Goal: Contribute content: Contribute content

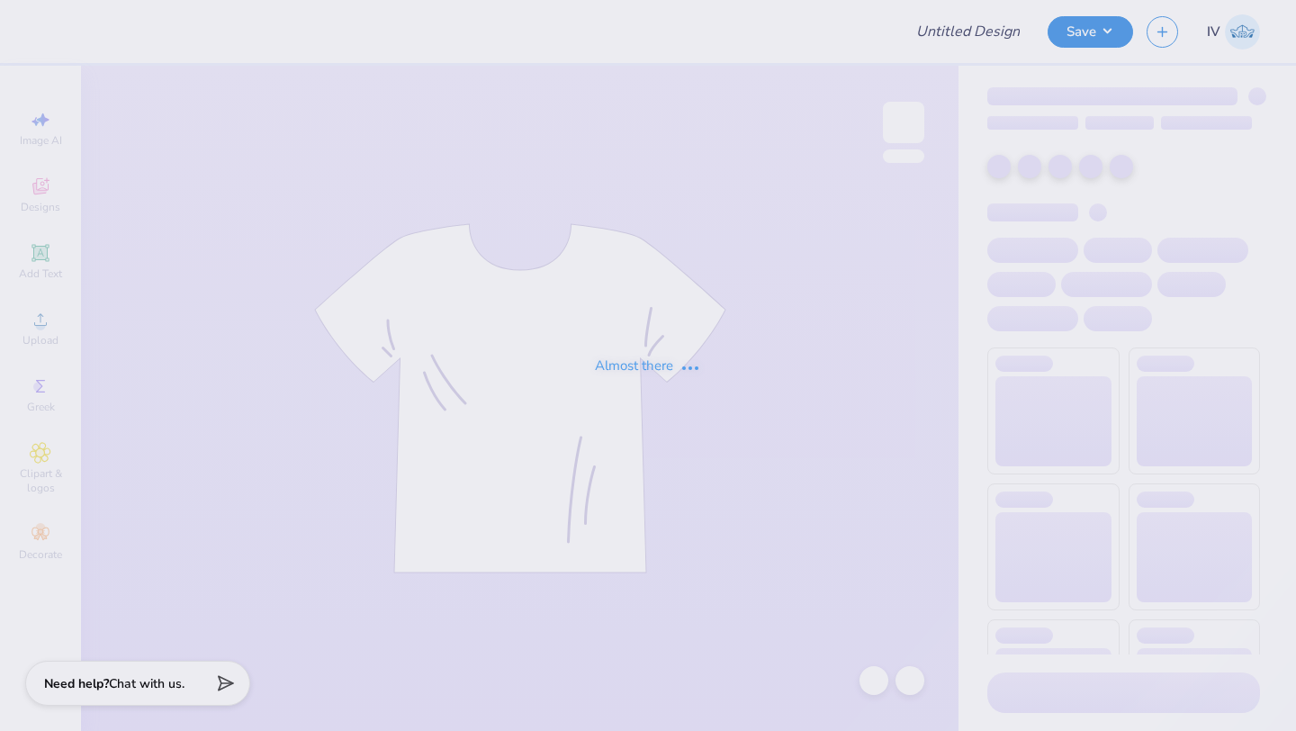
type input "Bid day tanks for Delta Zeta"
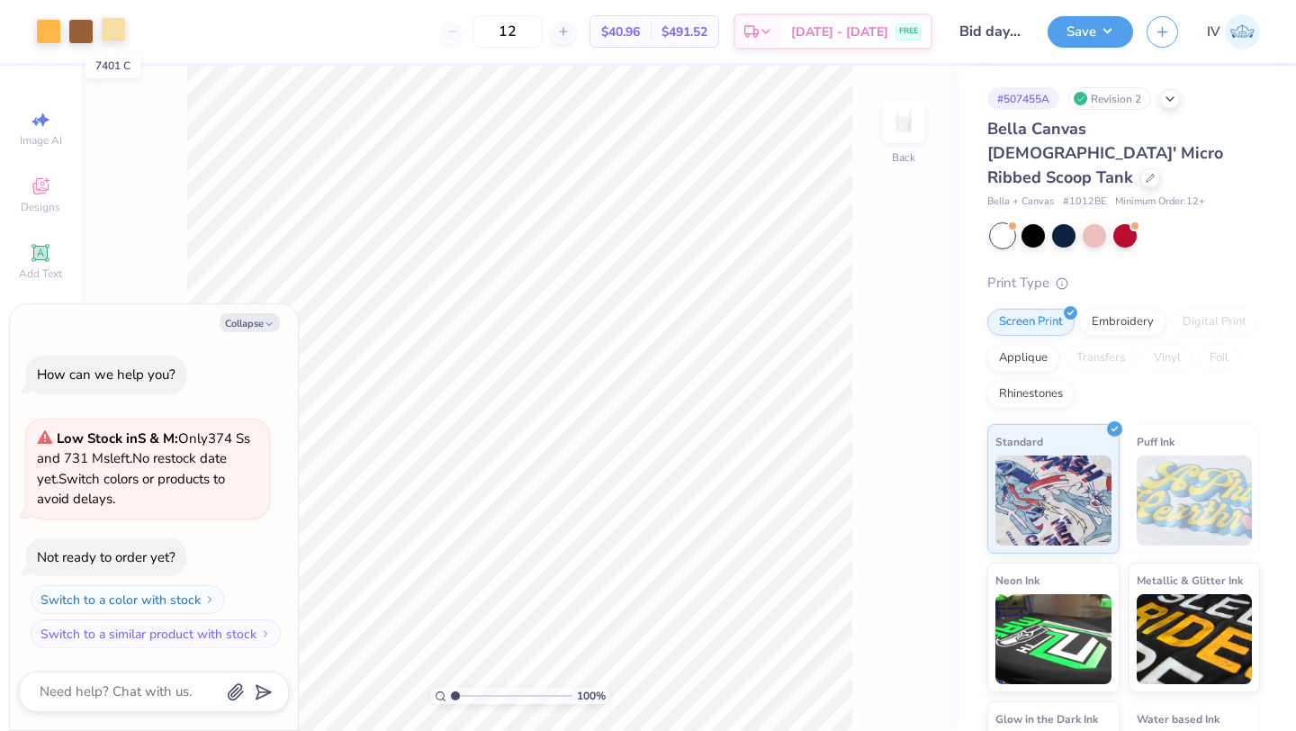
click at [115, 32] on div at bounding box center [113, 29] width 25 height 25
type textarea "x"
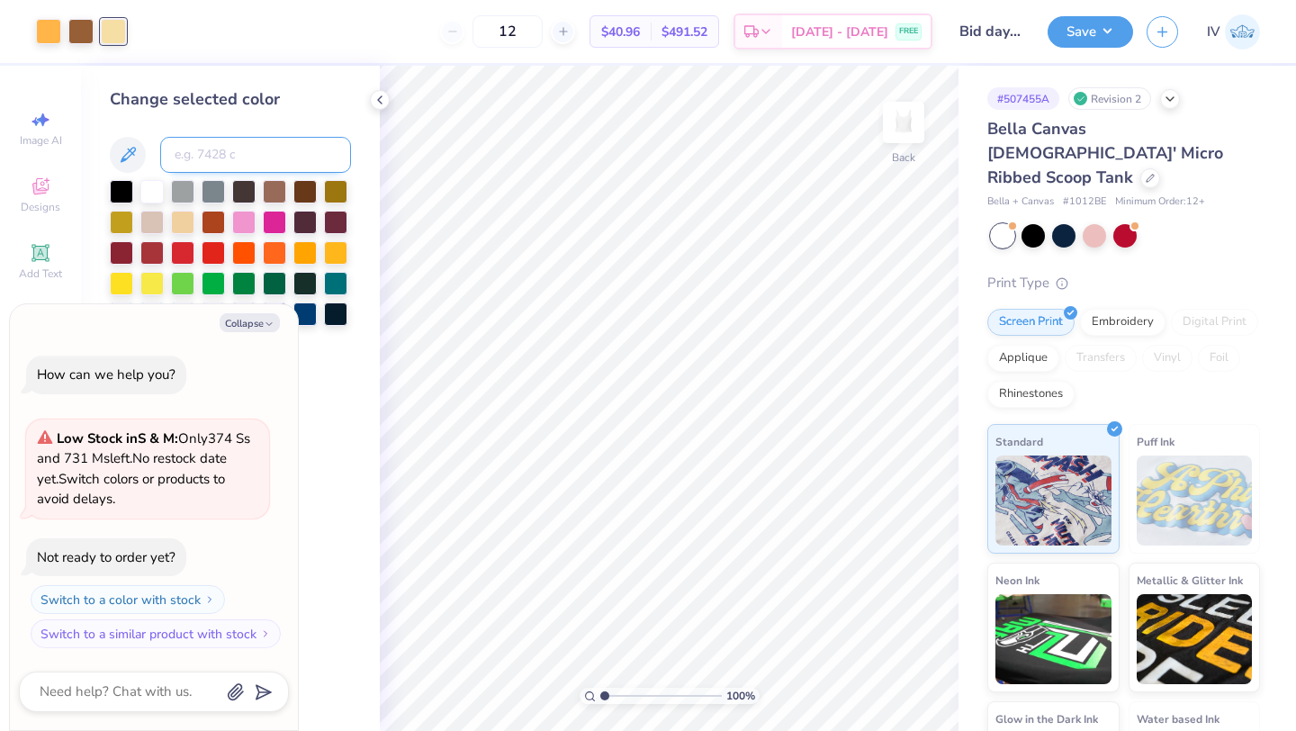
click at [224, 156] on input at bounding box center [255, 155] width 191 height 36
type input "1365"
click at [381, 99] on icon at bounding box center [380, 100] width 14 height 14
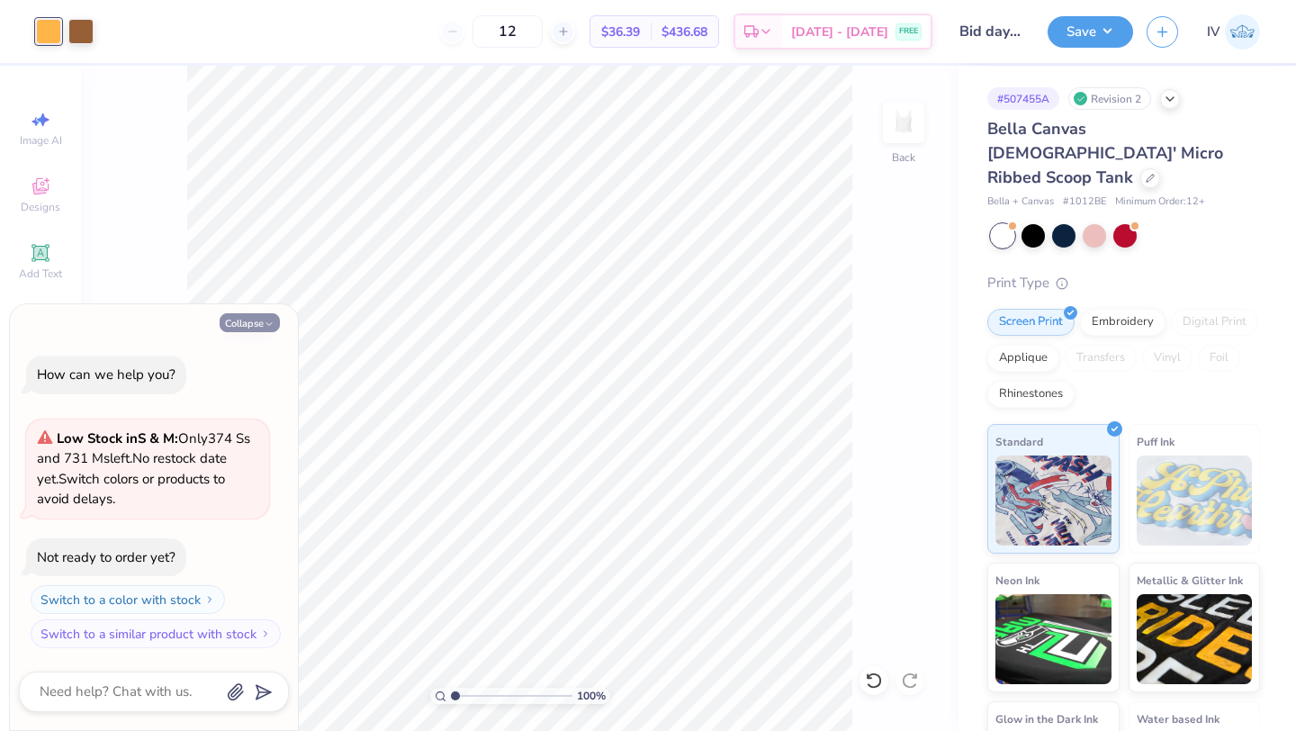
click at [254, 324] on button "Collapse" at bounding box center [250, 322] width 60 height 19
type textarea "x"
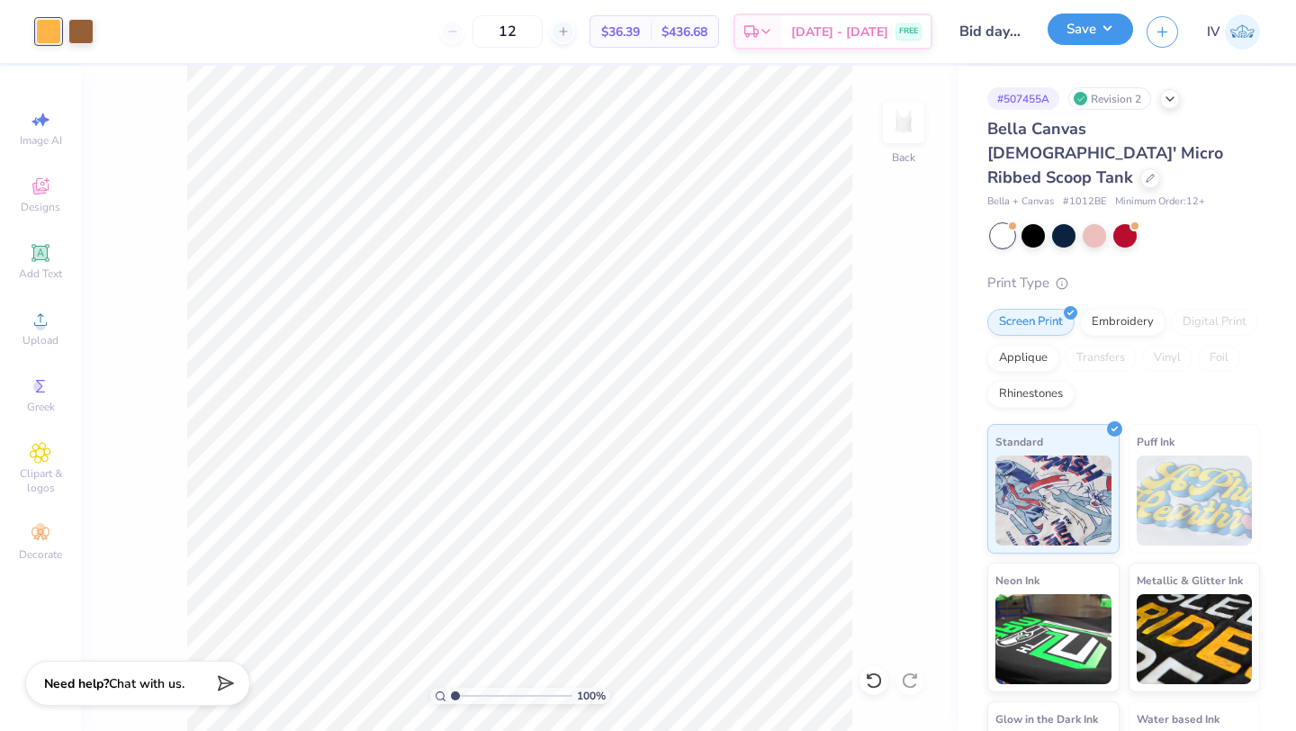
click at [1093, 41] on button "Save" at bounding box center [1090, 28] width 85 height 31
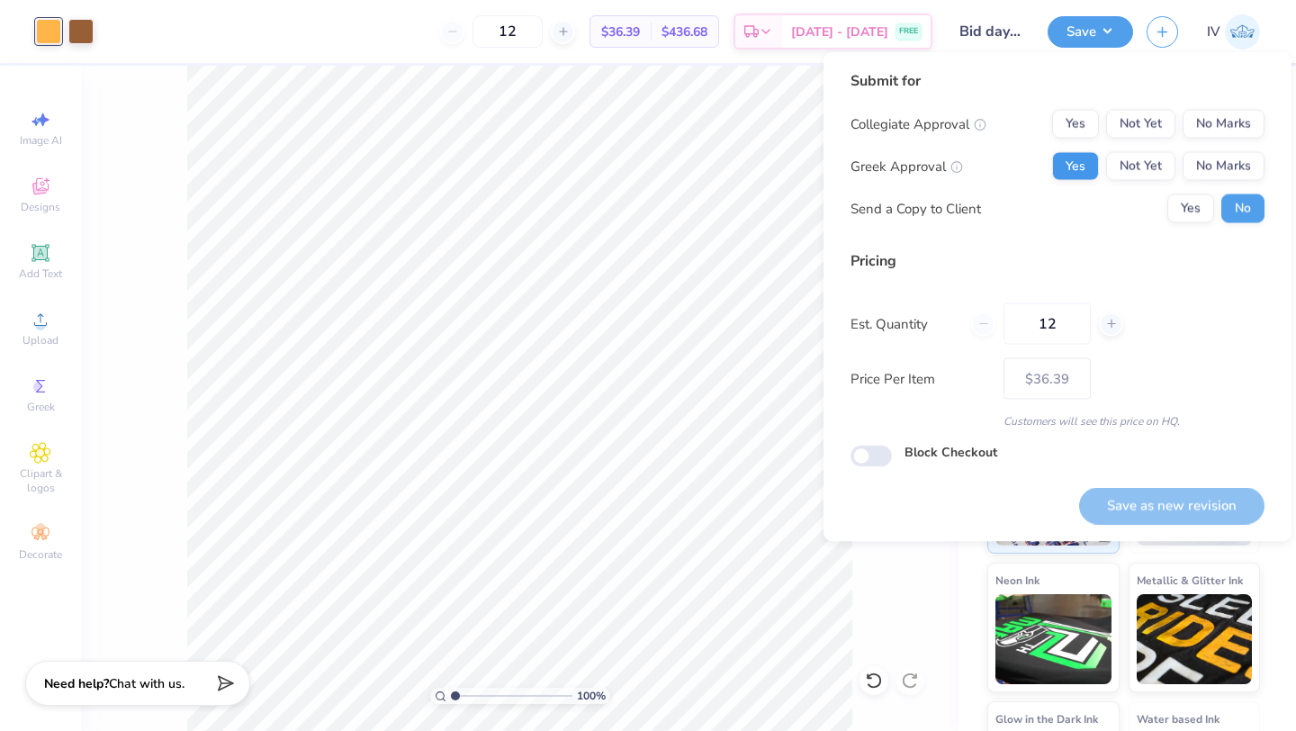
click at [1085, 166] on button "Yes" at bounding box center [1075, 166] width 47 height 29
click at [1220, 122] on button "No Marks" at bounding box center [1224, 124] width 82 height 29
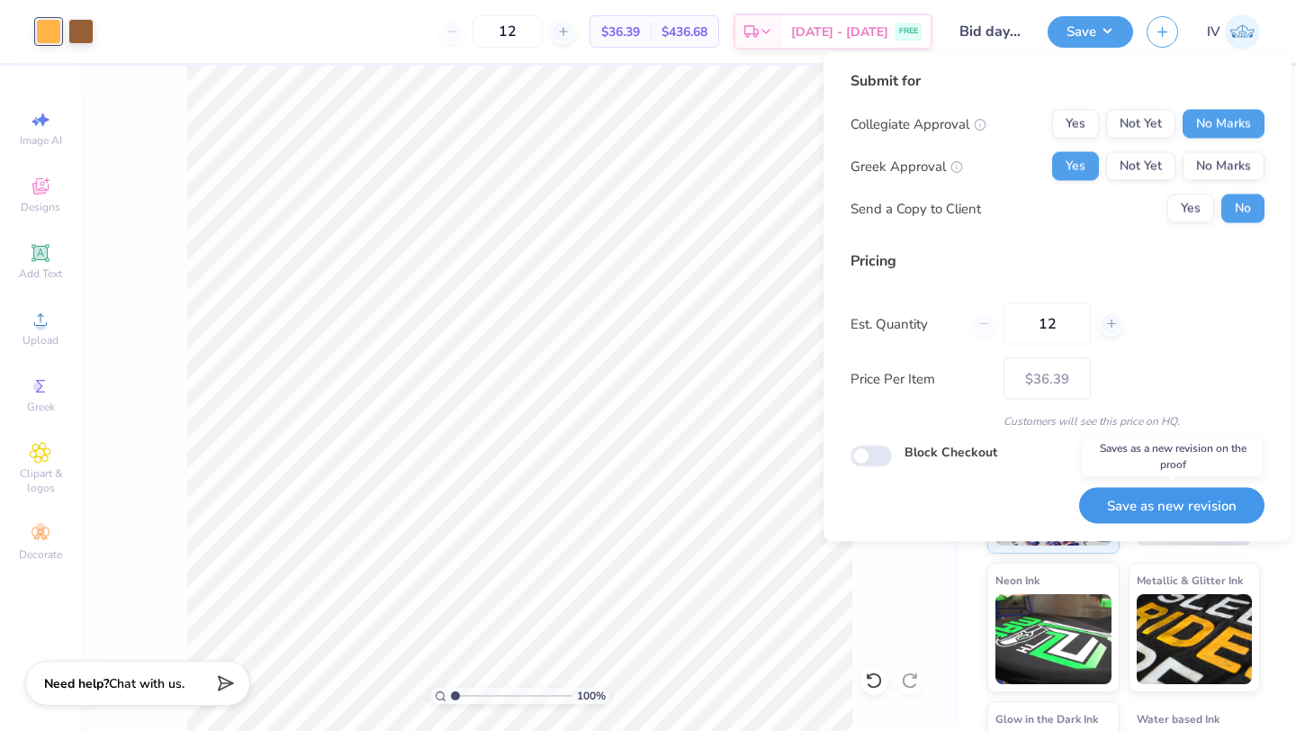
click at [1117, 500] on button "Save as new revision" at bounding box center [1171, 505] width 185 height 37
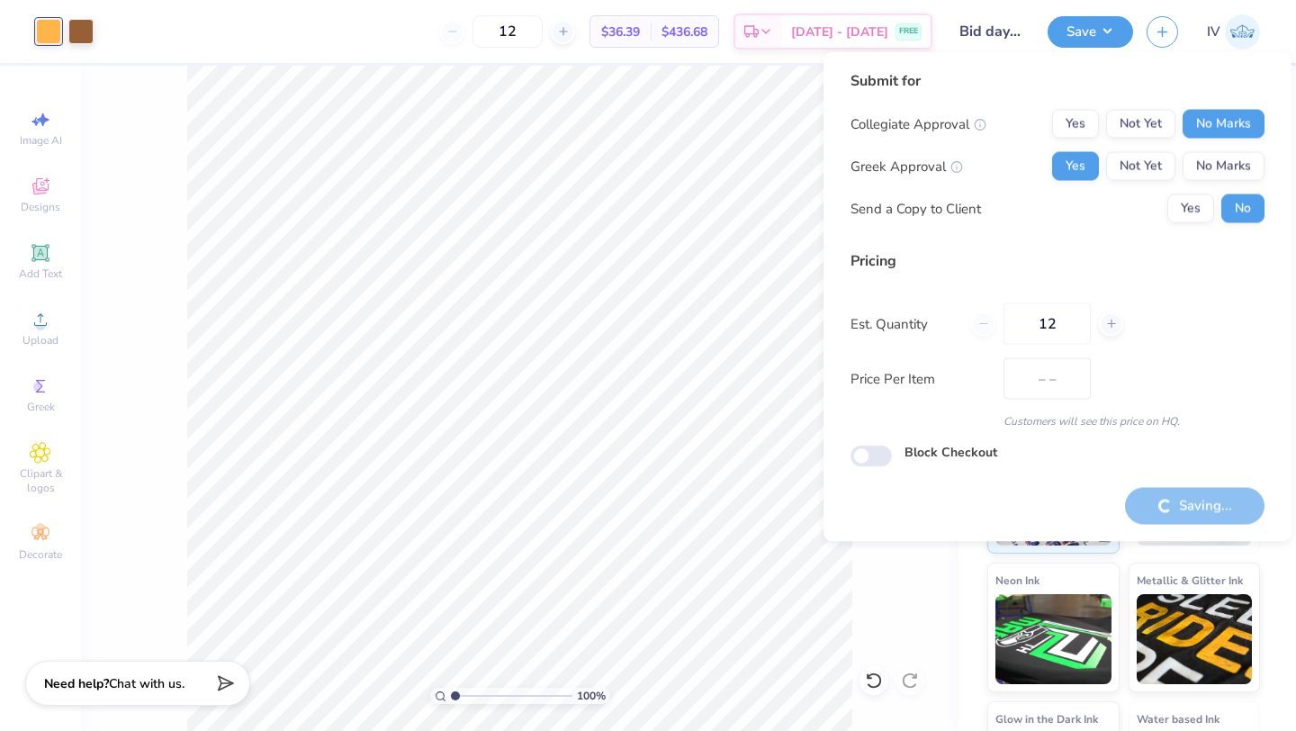
type input "$36.39"
